Goal: Information Seeking & Learning: Understand process/instructions

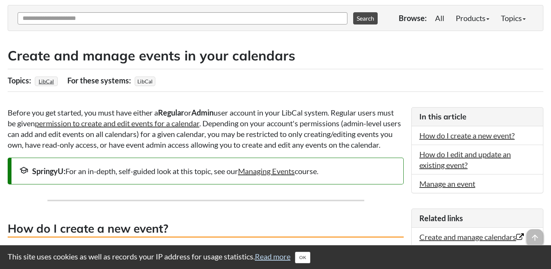
scroll to position [100, 0]
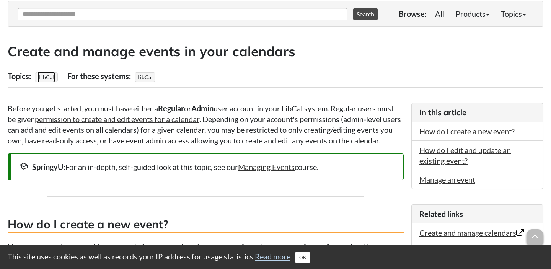
click at [47, 76] on link "LibCal" at bounding box center [47, 77] width 18 height 11
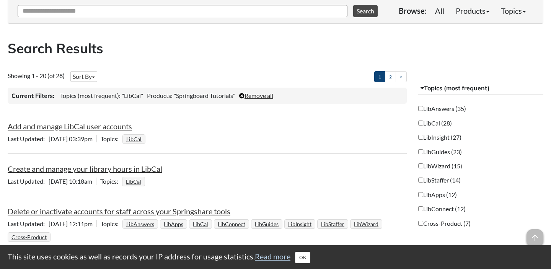
scroll to position [104, 0]
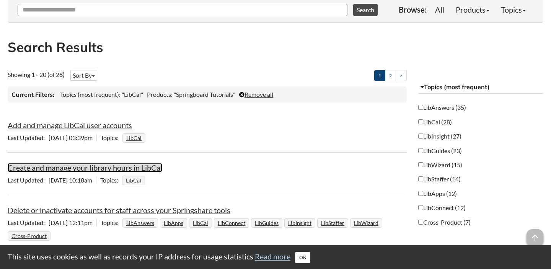
click at [69, 165] on link "Create and manage your library hours in LibCal" at bounding box center [85, 167] width 155 height 9
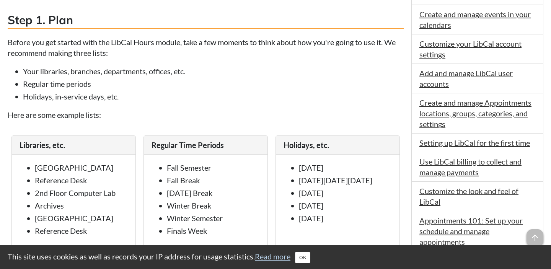
scroll to position [526, 0]
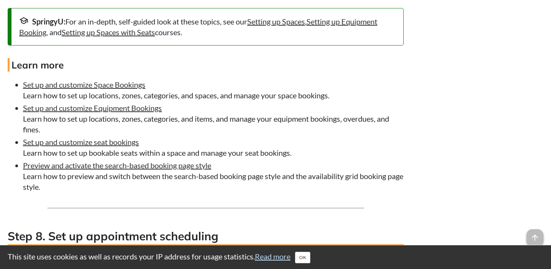
scroll to position [2399, 0]
